Goal: Entertainment & Leisure: Consume media (video, audio)

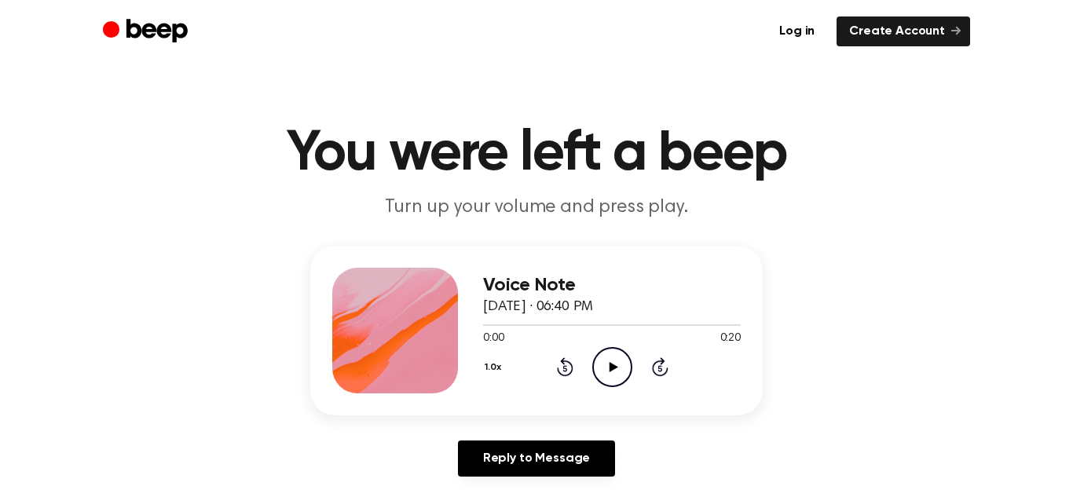
click at [611, 368] on icon at bounding box center [613, 367] width 9 height 10
click at [601, 362] on icon "Play Audio" at bounding box center [612, 367] width 40 height 40
click at [609, 373] on icon "Play Audio" at bounding box center [612, 367] width 40 height 40
click at [601, 355] on icon "Play Audio" at bounding box center [612, 367] width 40 height 40
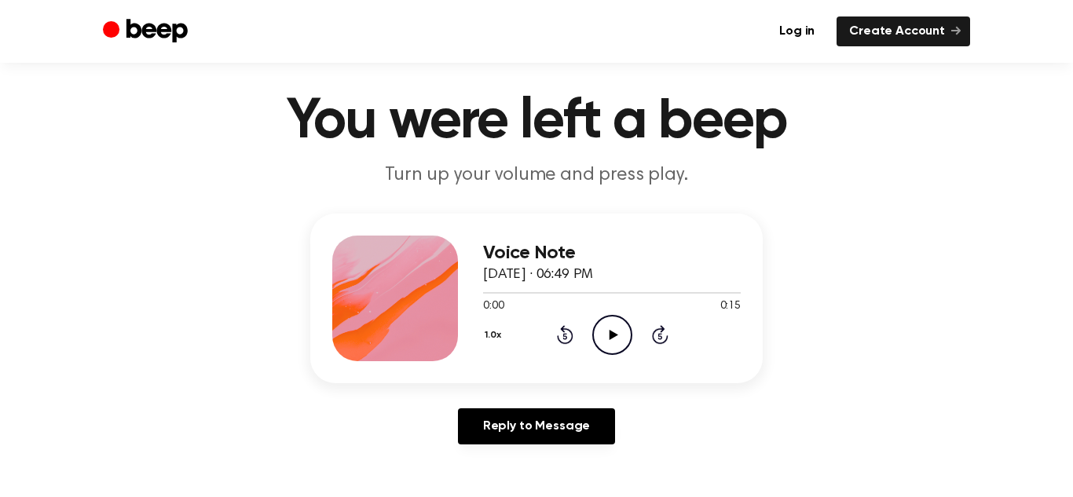
scroll to position [36, 0]
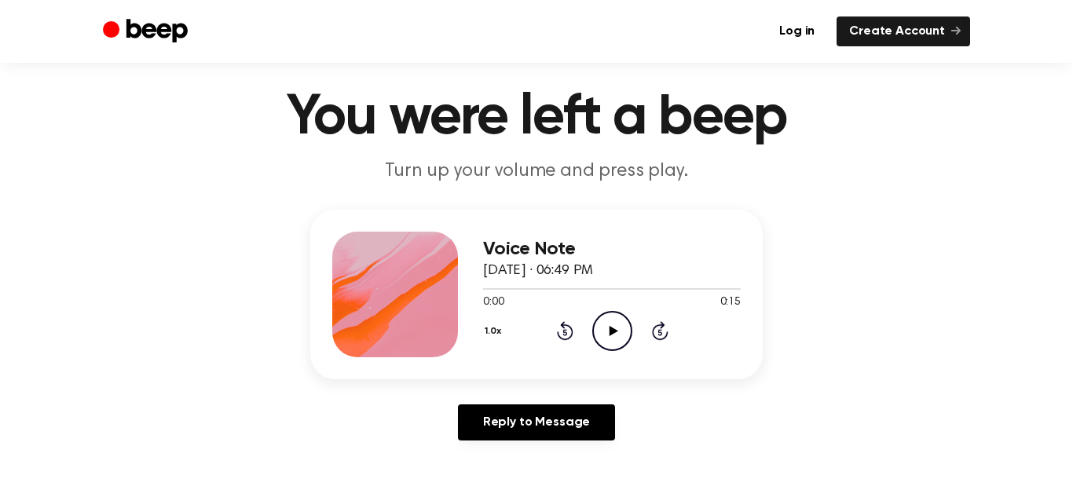
click at [620, 327] on icon "Play Audio" at bounding box center [612, 331] width 40 height 40
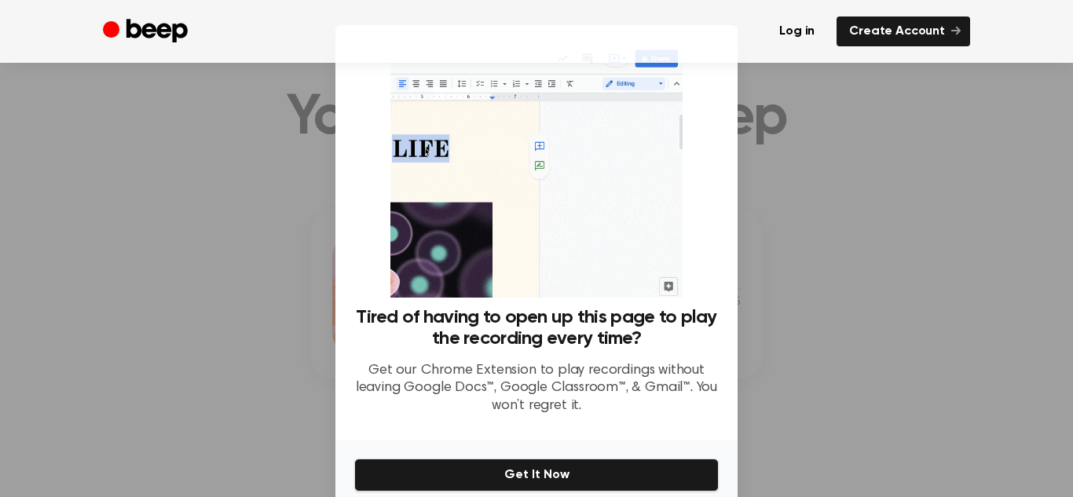
click at [285, 226] on div at bounding box center [536, 248] width 1073 height 497
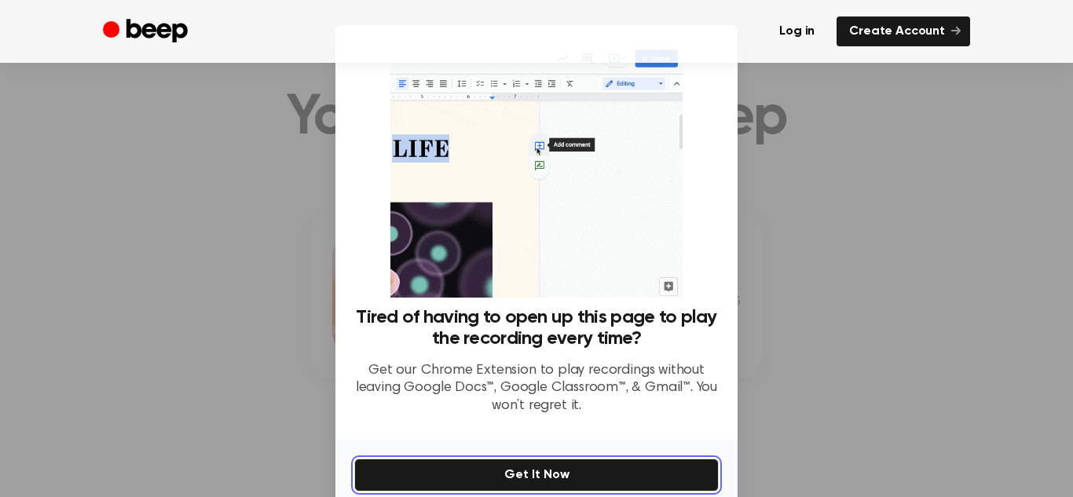
click at [564, 470] on button "Get It Now" at bounding box center [536, 475] width 364 height 33
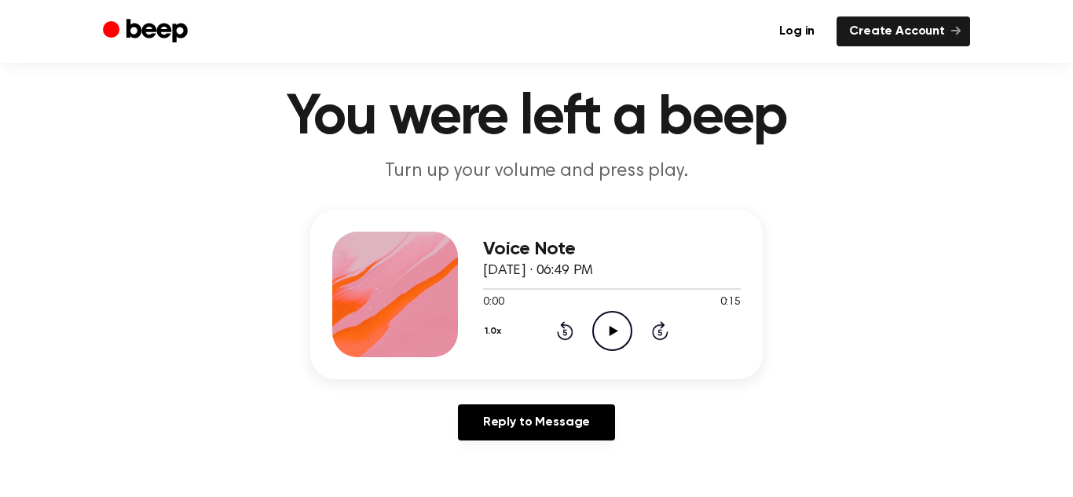
click at [606, 337] on icon "Play Audio" at bounding box center [612, 331] width 40 height 40
click at [609, 332] on icon at bounding box center [613, 331] width 9 height 10
click at [598, 323] on icon "Play Audio" at bounding box center [612, 331] width 40 height 40
click at [611, 328] on icon at bounding box center [613, 331] width 9 height 10
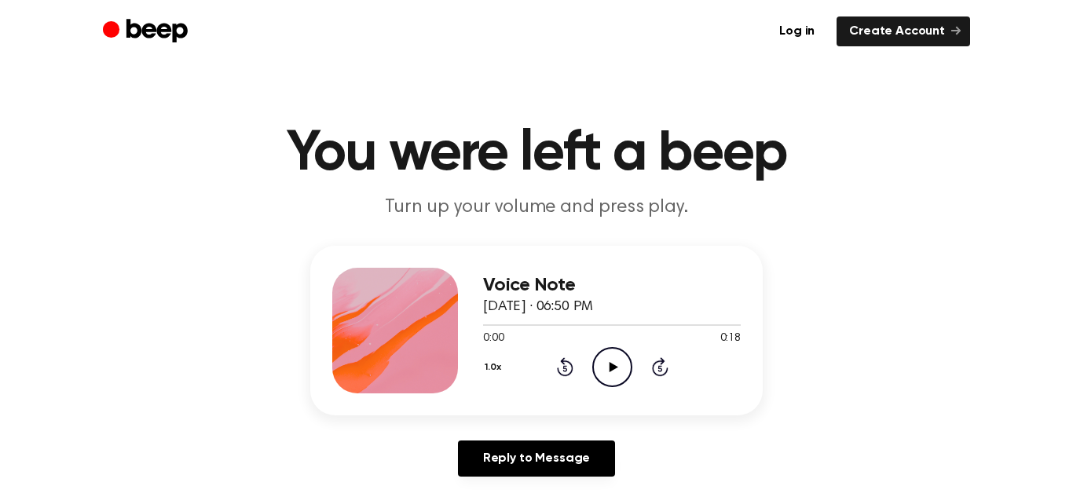
click at [605, 366] on icon "Play Audio" at bounding box center [612, 367] width 40 height 40
